Goal: Find specific page/section: Find specific page/section

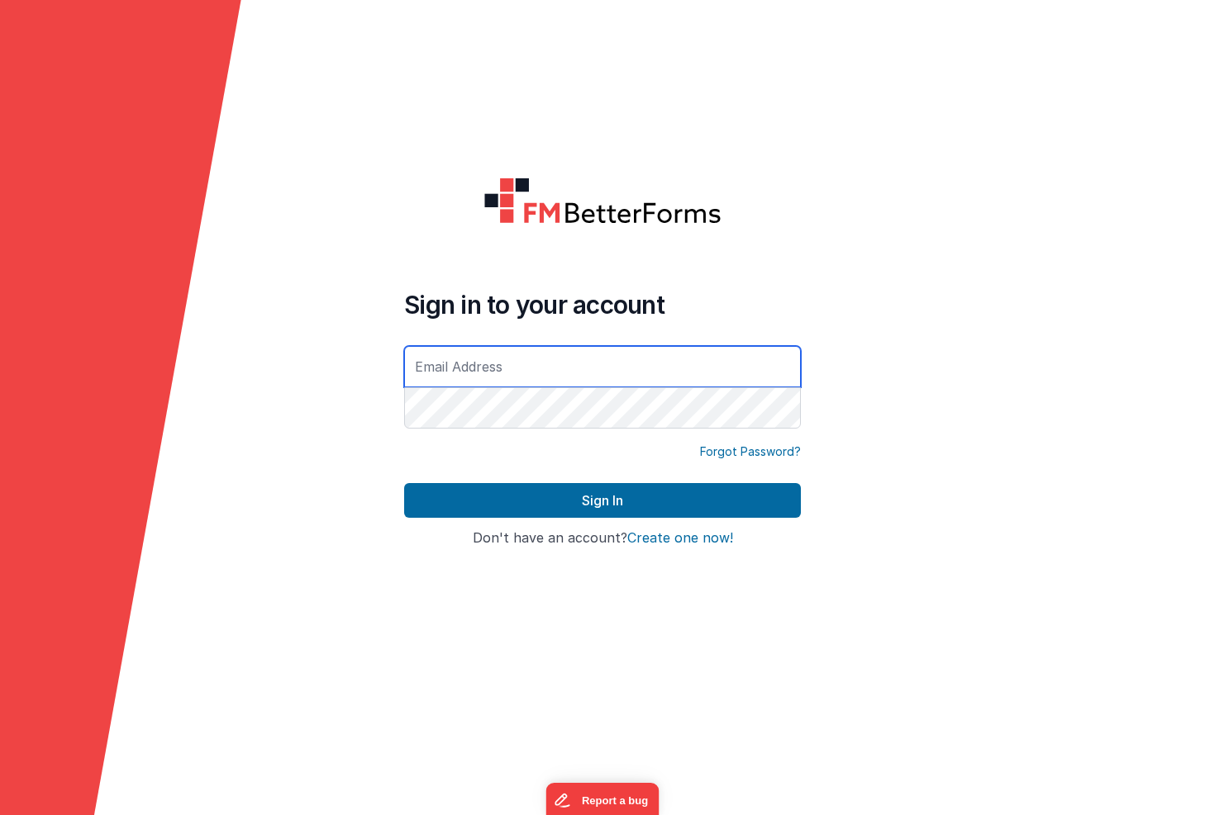
type input "[EMAIL_ADDRESS][DOMAIN_NAME]"
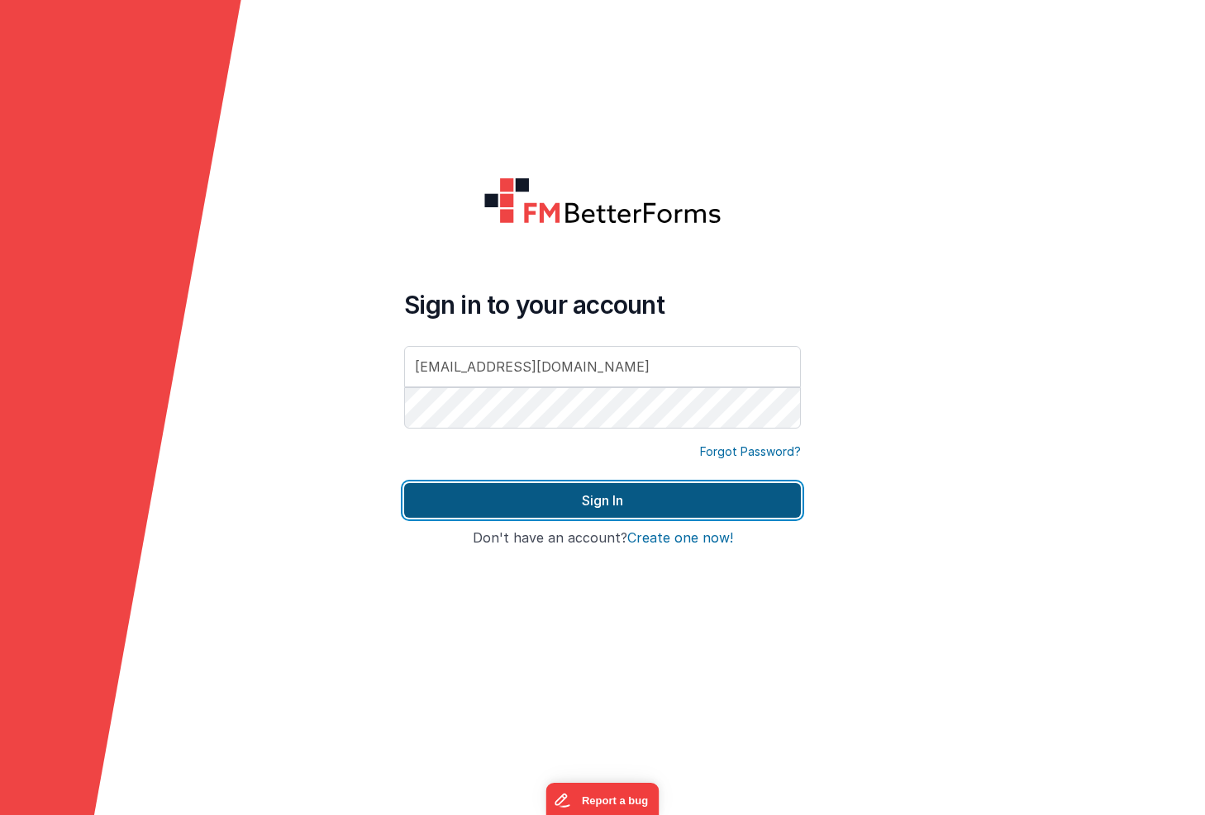
click at [649, 501] on button "Sign In" at bounding box center [602, 500] width 397 height 35
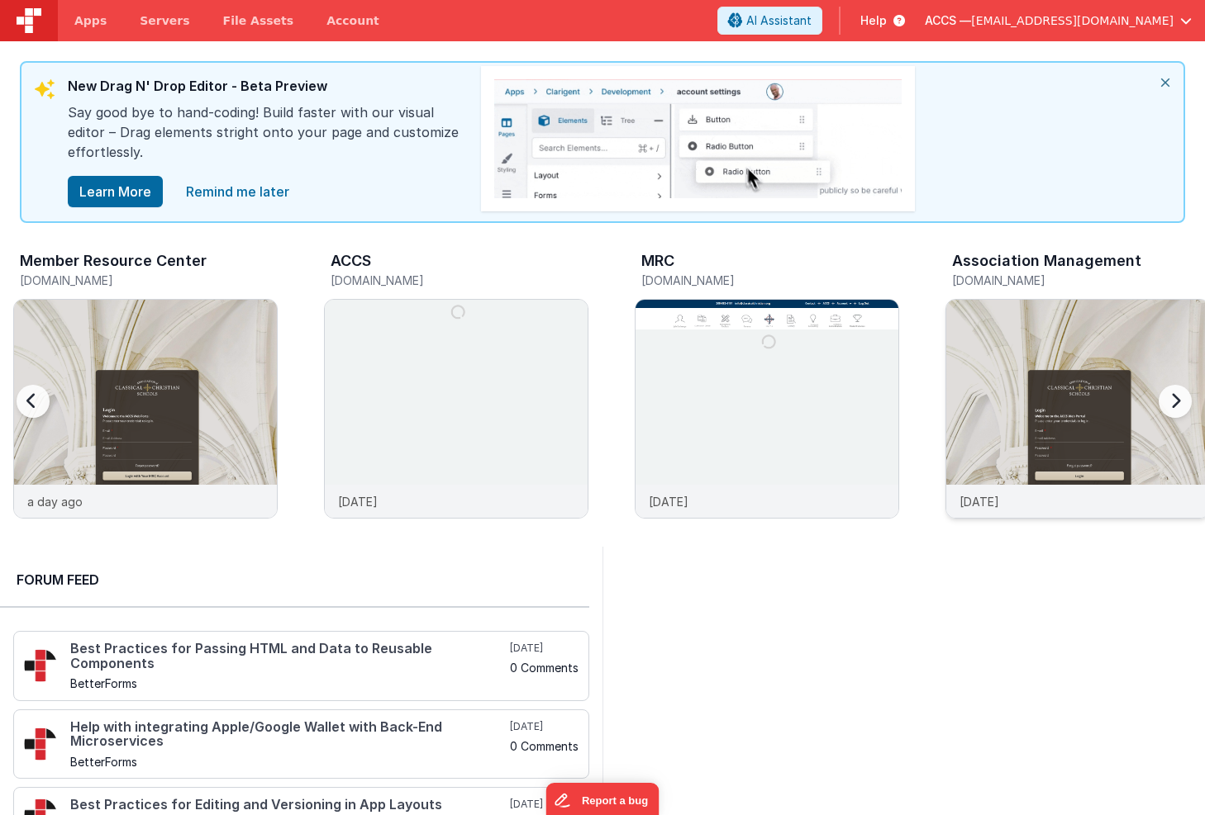
click at [977, 335] on img at bounding box center [1077, 431] width 263 height 263
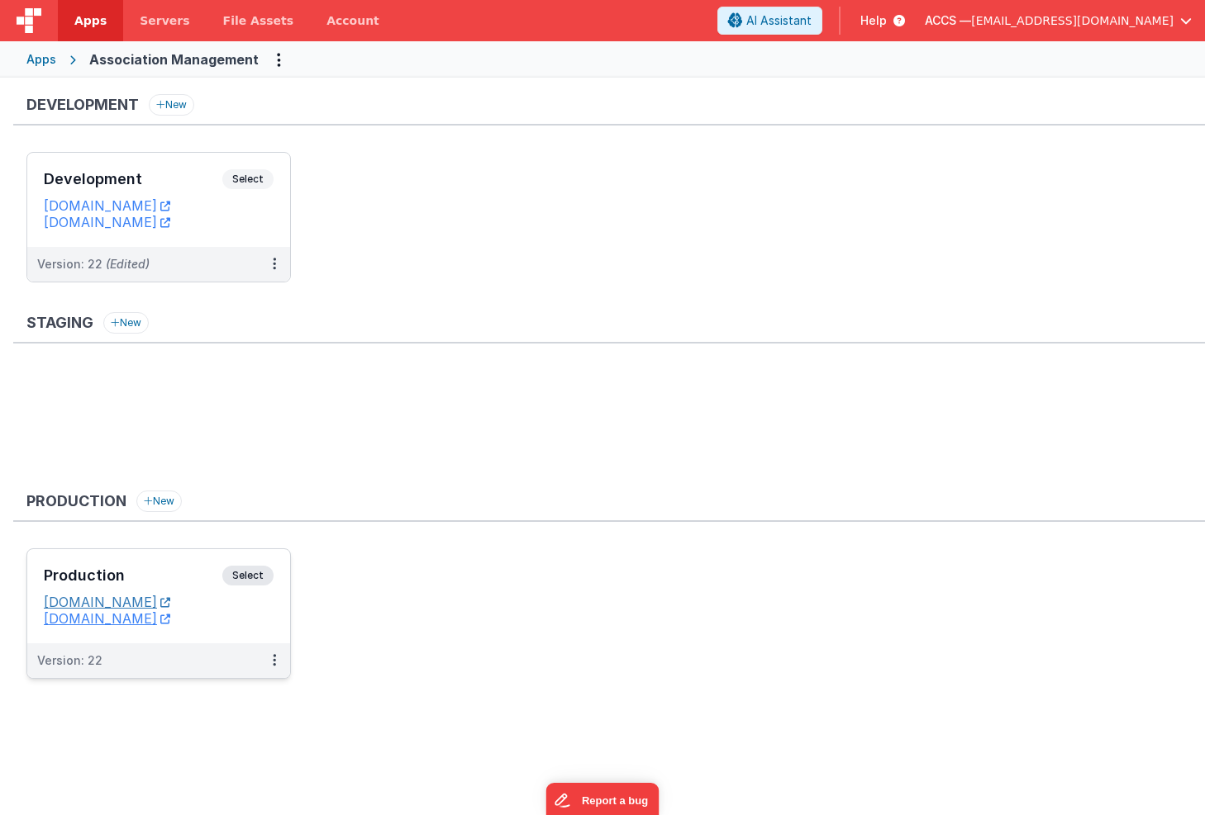
click at [117, 608] on link "[DOMAIN_NAME]" at bounding box center [107, 602] width 126 height 17
click at [170, 621] on link "[DOMAIN_NAME]" at bounding box center [107, 619] width 126 height 17
click at [140, 603] on link "[DOMAIN_NAME]" at bounding box center [107, 602] width 126 height 17
click at [147, 603] on link "[DOMAIN_NAME]" at bounding box center [107, 602] width 126 height 17
